Goal: Transaction & Acquisition: Purchase product/service

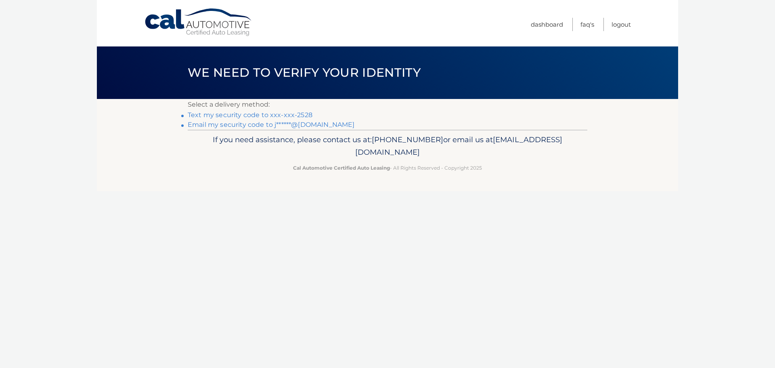
click at [225, 114] on link "Text my security code to xxx-xxx-2528" at bounding box center [250, 115] width 125 height 8
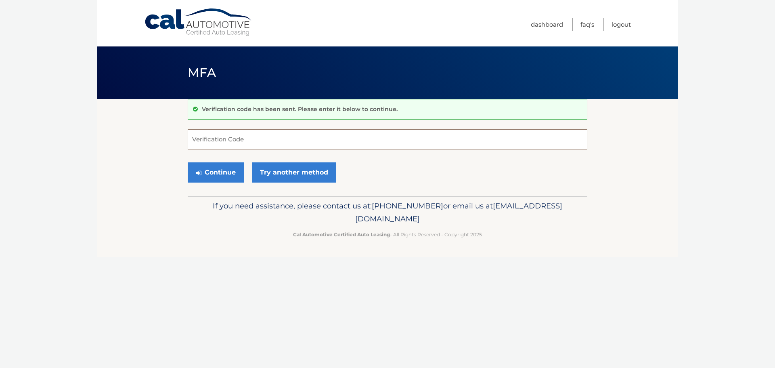
click at [226, 140] on input "Verification Code" at bounding box center [388, 139] width 400 height 20
type input "488315"
click at [231, 171] on button "Continue" at bounding box center [216, 172] width 56 height 20
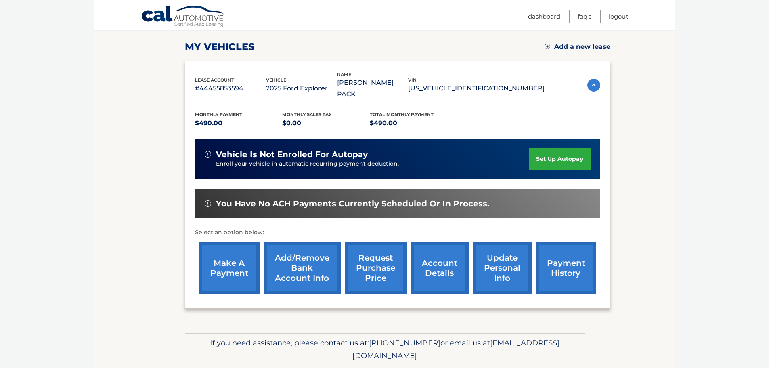
scroll to position [121, 0]
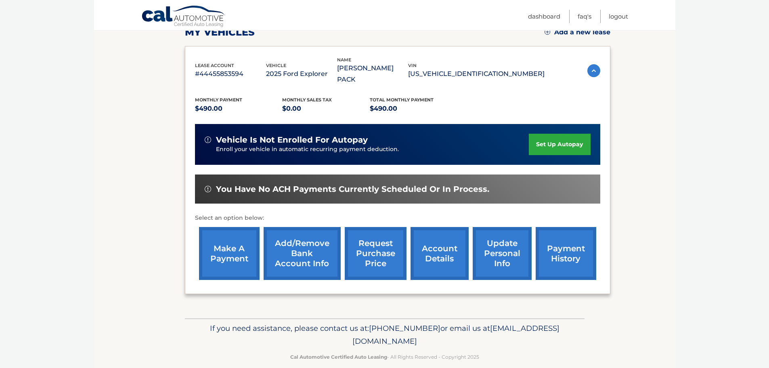
click at [237, 235] on link "make a payment" at bounding box center [229, 253] width 61 height 53
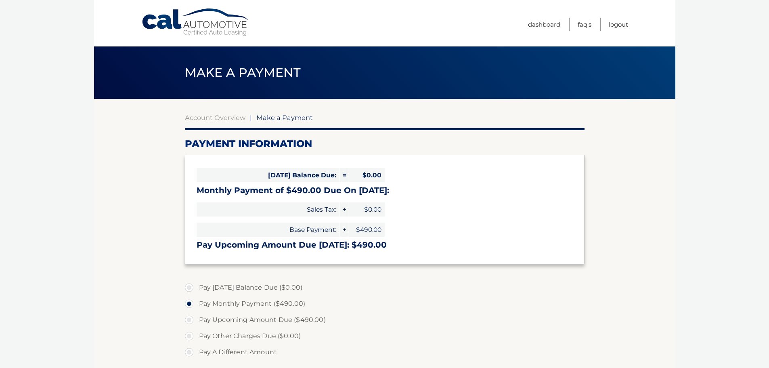
select select "ODVmYzkwY2YtMzJkYy00MTE3LTk0MjgtMDE4NmE1YTRmMTEx"
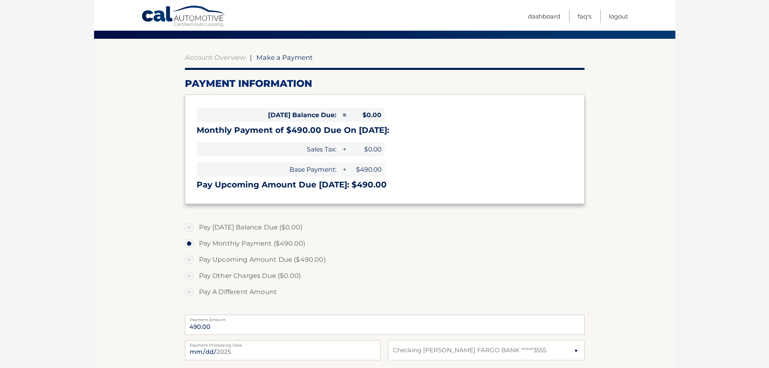
scroll to position [81, 0]
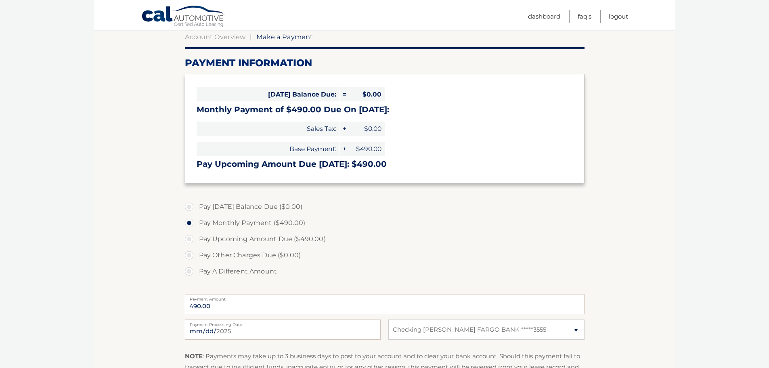
click at [191, 241] on label "Pay Upcoming Amount Due ($490.00)" at bounding box center [385, 239] width 400 height 16
click at [191, 241] on input "Pay Upcoming Amount Due ($490.00)" at bounding box center [192, 237] width 8 height 13
radio input "true"
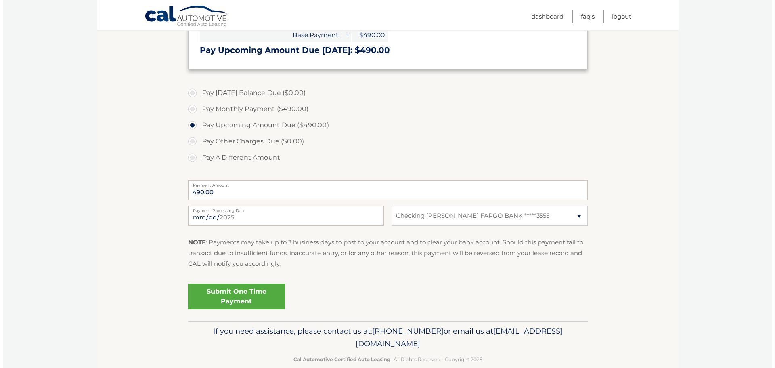
scroll to position [202, 0]
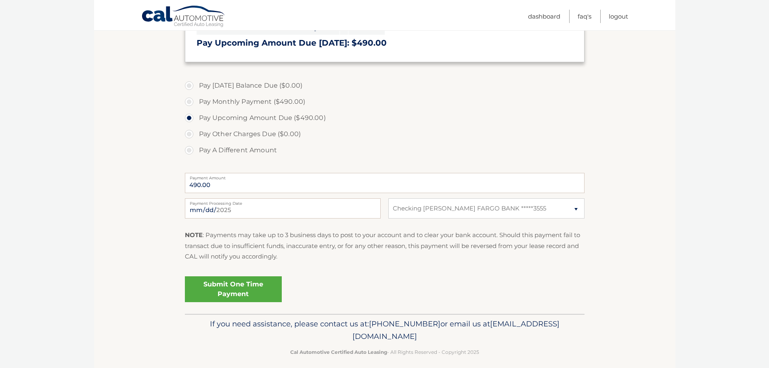
click at [234, 291] on link "Submit One Time Payment" at bounding box center [233, 289] width 97 height 26
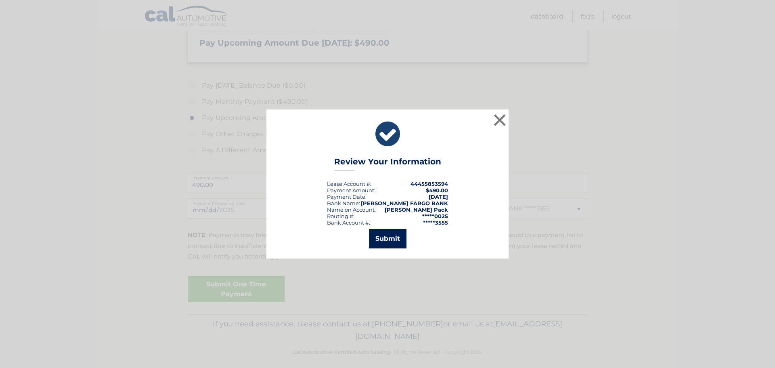
click at [379, 239] on button "Submit" at bounding box center [388, 238] width 38 height 19
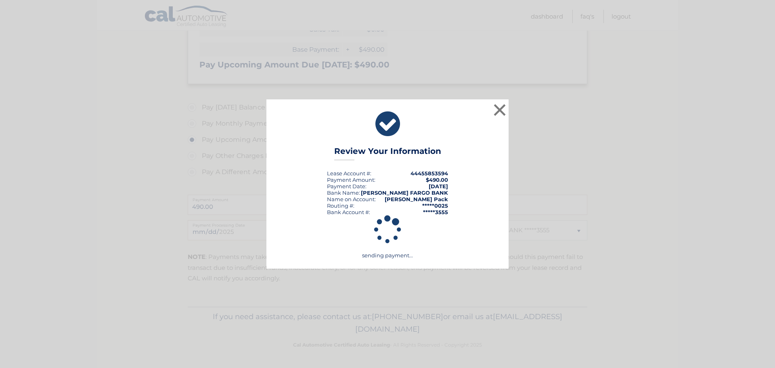
scroll to position [180, 0]
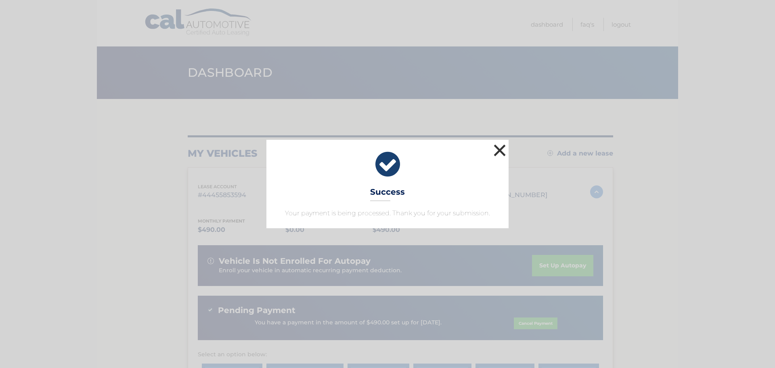
click at [500, 149] on button "×" at bounding box center [500, 150] width 16 height 16
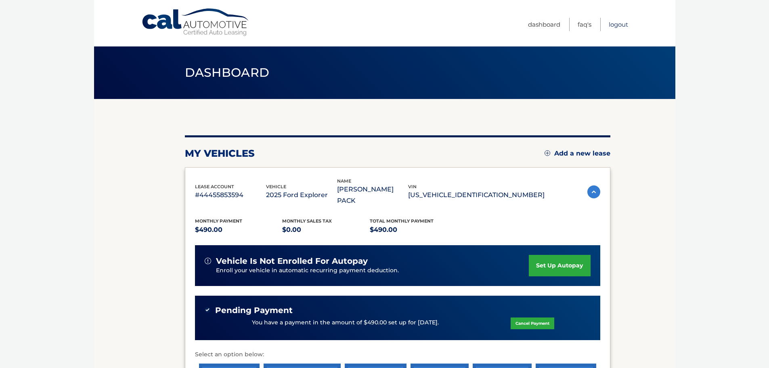
click at [618, 23] on link "Logout" at bounding box center [618, 24] width 19 height 13
